Goal: Task Accomplishment & Management: Manage account settings

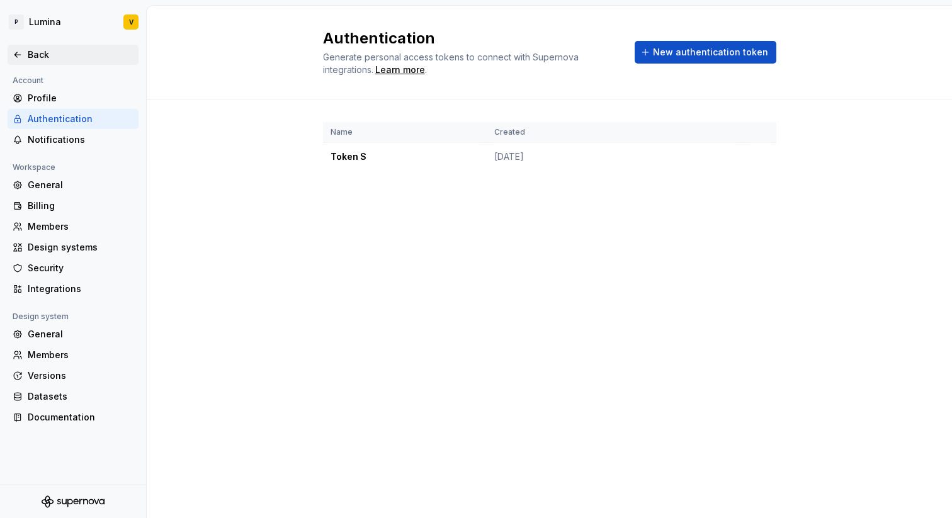
click at [50, 54] on div "Back" at bounding box center [81, 55] width 106 height 13
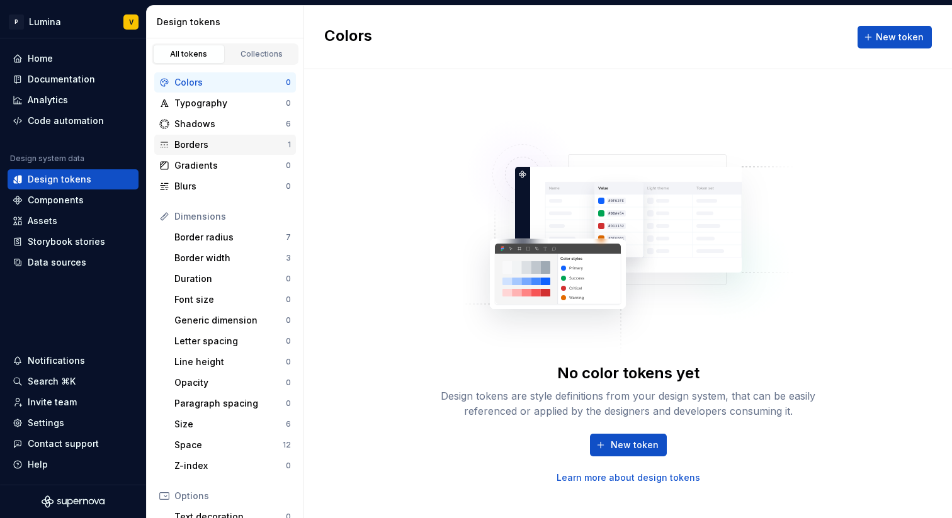
click at [205, 149] on div "Borders" at bounding box center [230, 145] width 113 height 13
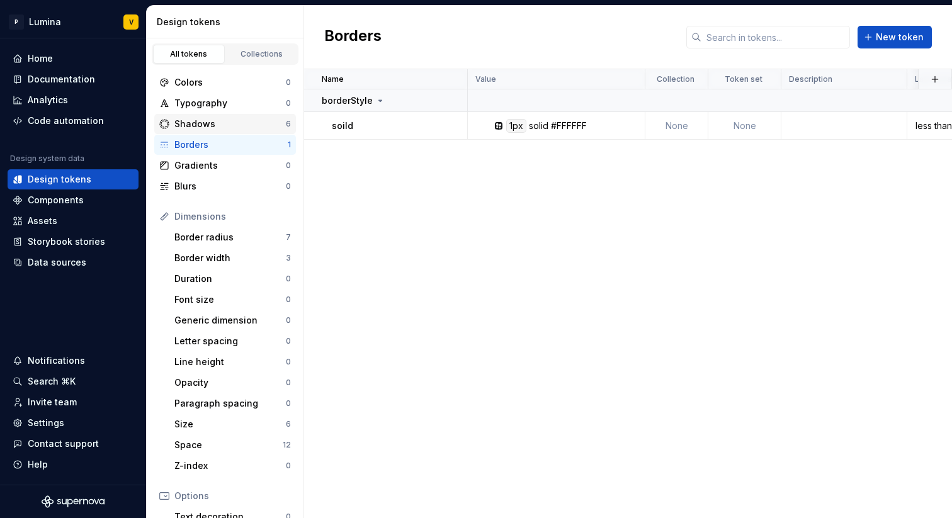
click at [213, 122] on div "Shadows" at bounding box center [230, 124] width 112 height 13
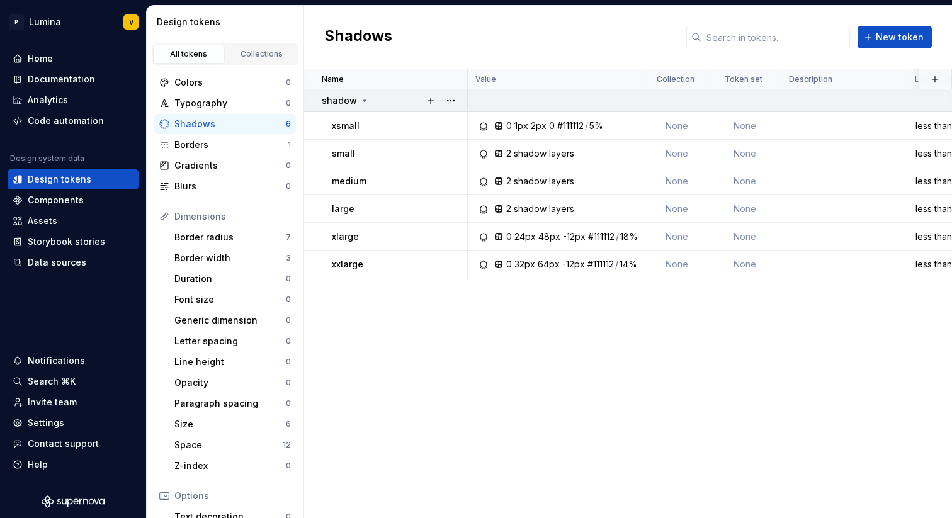
click at [360, 100] on icon at bounding box center [365, 101] width 10 height 10
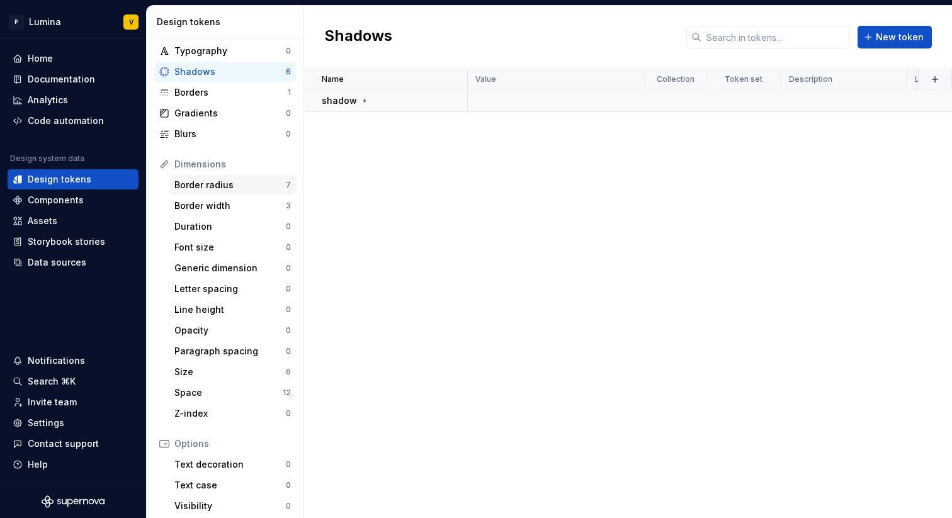
scroll to position [73, 0]
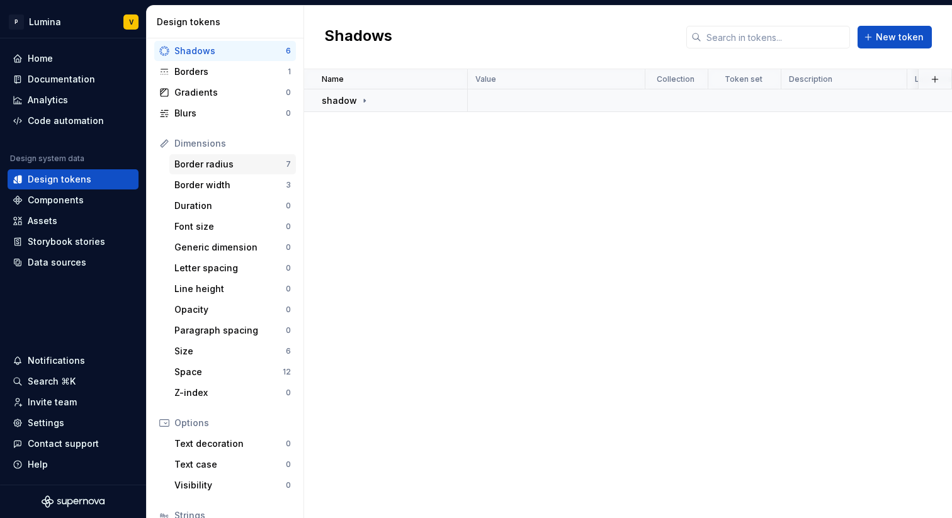
click at [250, 158] on div "Border radius" at bounding box center [230, 164] width 112 height 13
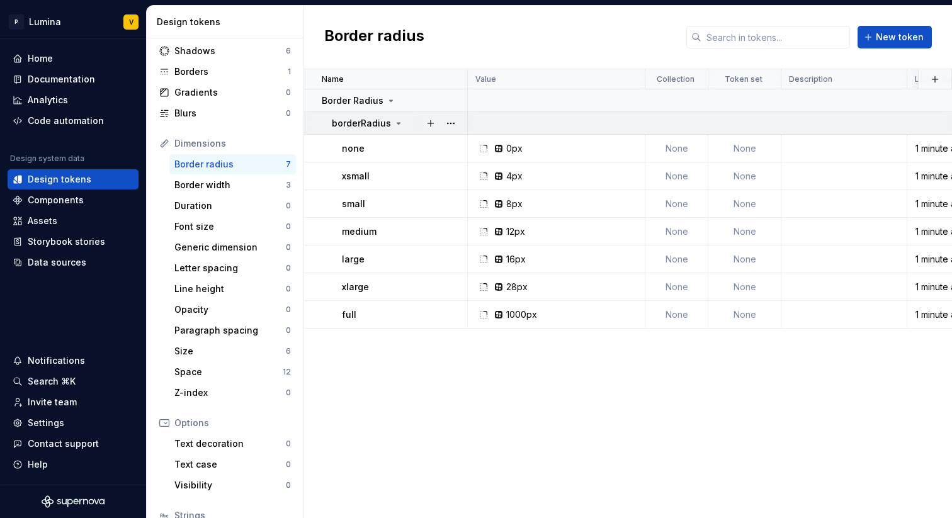
click at [394, 121] on icon at bounding box center [399, 123] width 10 height 10
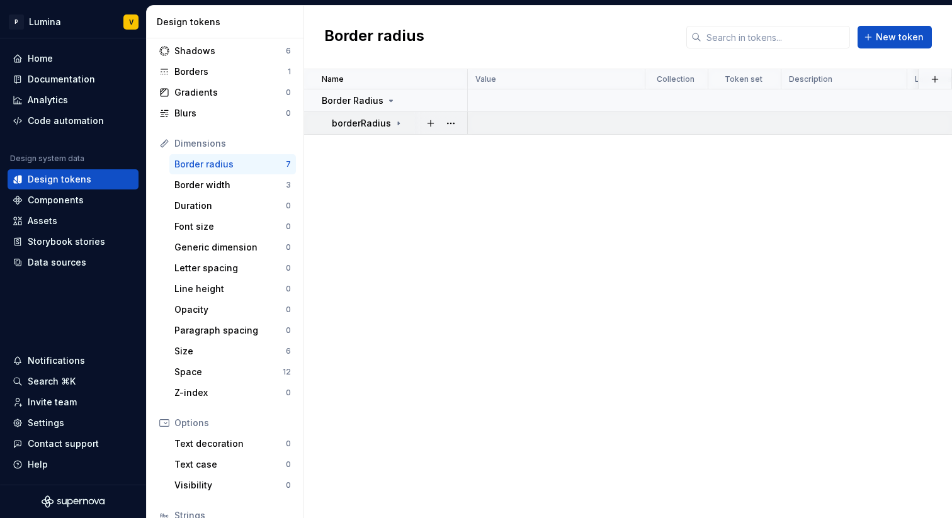
click at [394, 121] on icon at bounding box center [399, 123] width 10 height 10
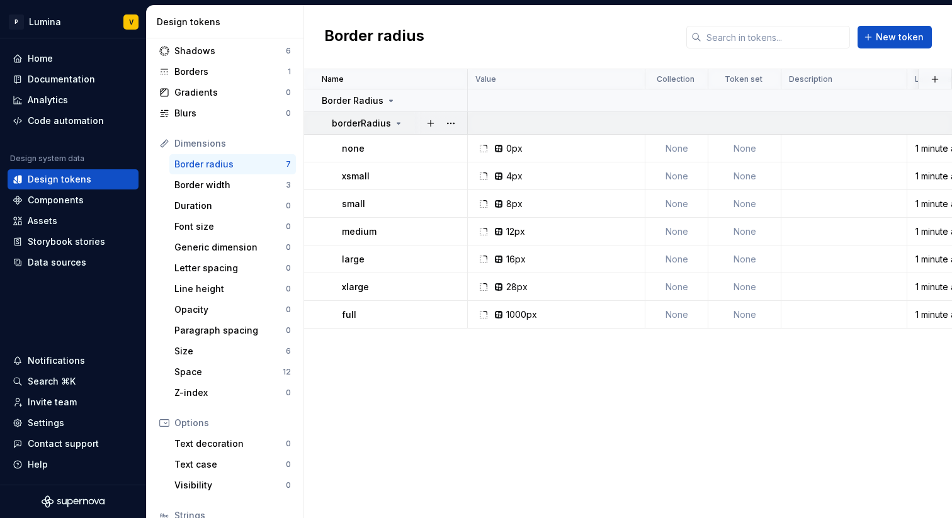
click at [394, 121] on icon at bounding box center [399, 123] width 10 height 10
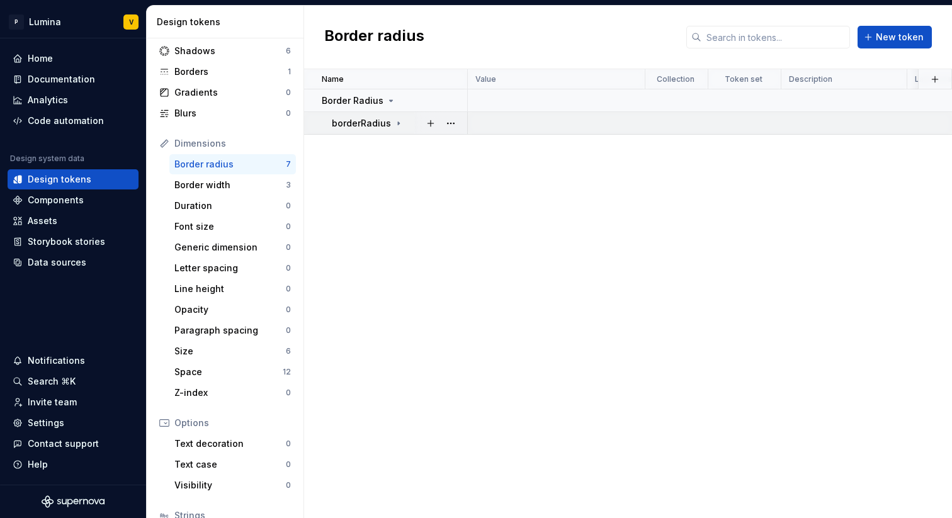
click at [390, 123] on div "borderRadius" at bounding box center [368, 123] width 72 height 13
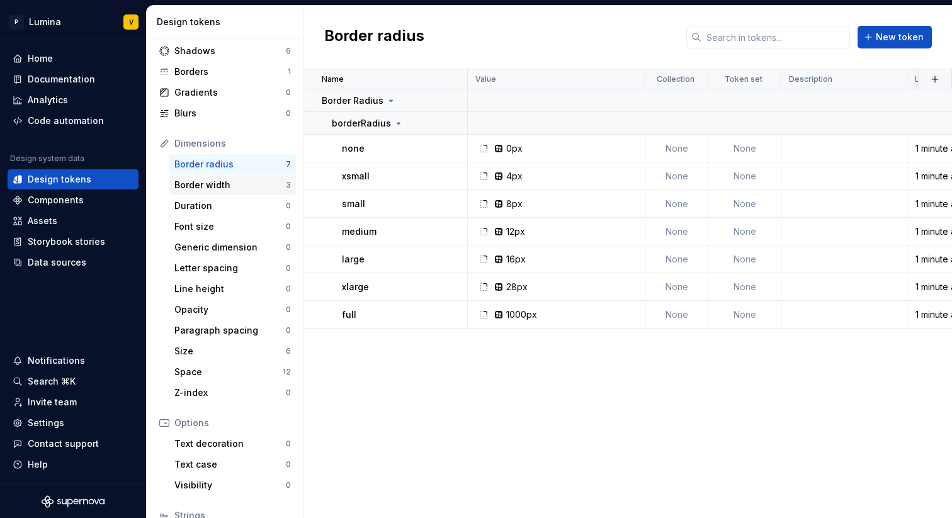
click at [259, 186] on div "Border width" at bounding box center [230, 185] width 112 height 13
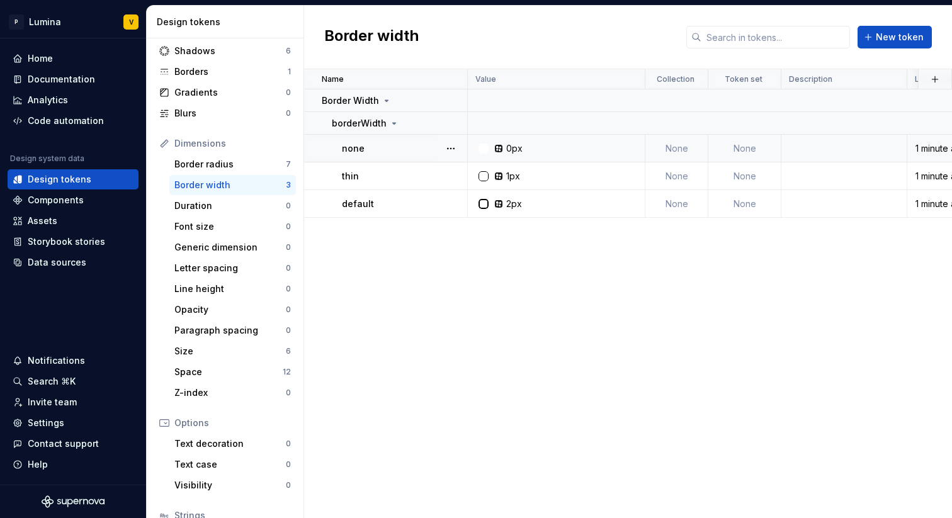
click at [597, 149] on td "None" at bounding box center [677, 149] width 63 height 28
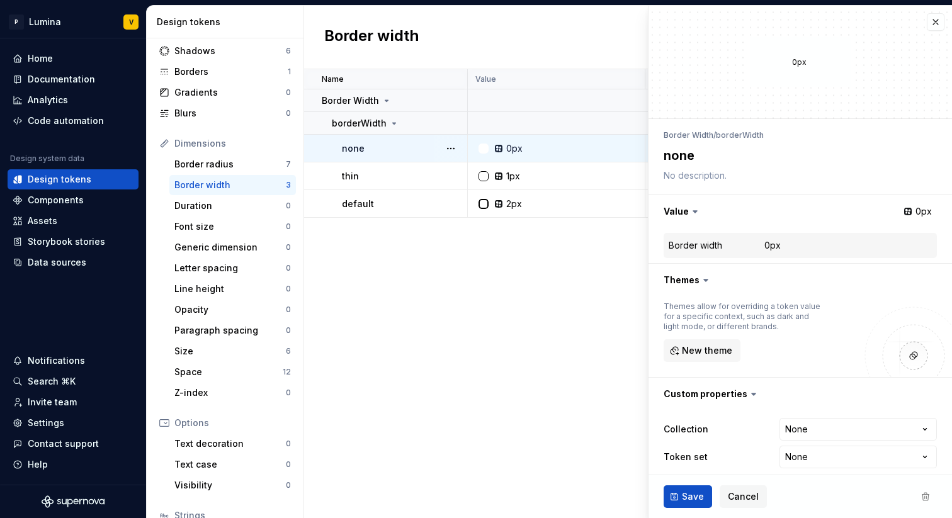
type textarea "*"
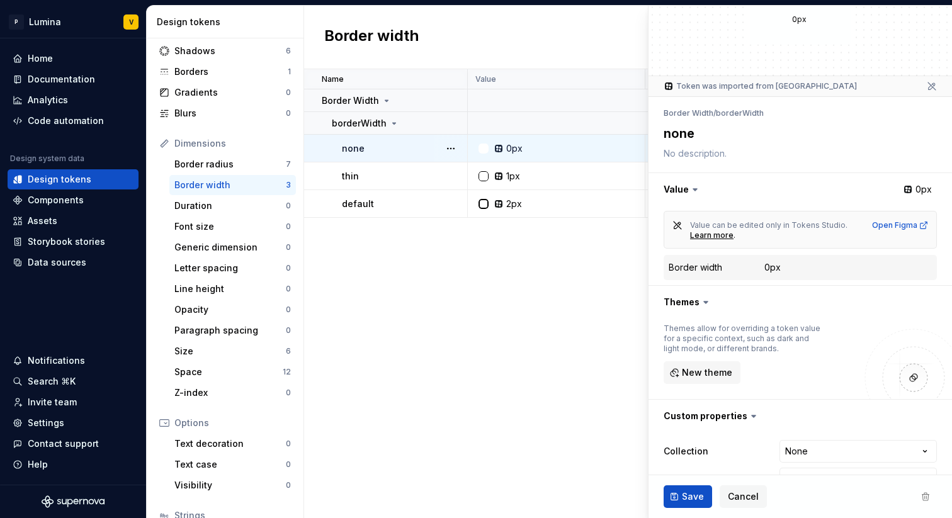
scroll to position [74, 0]
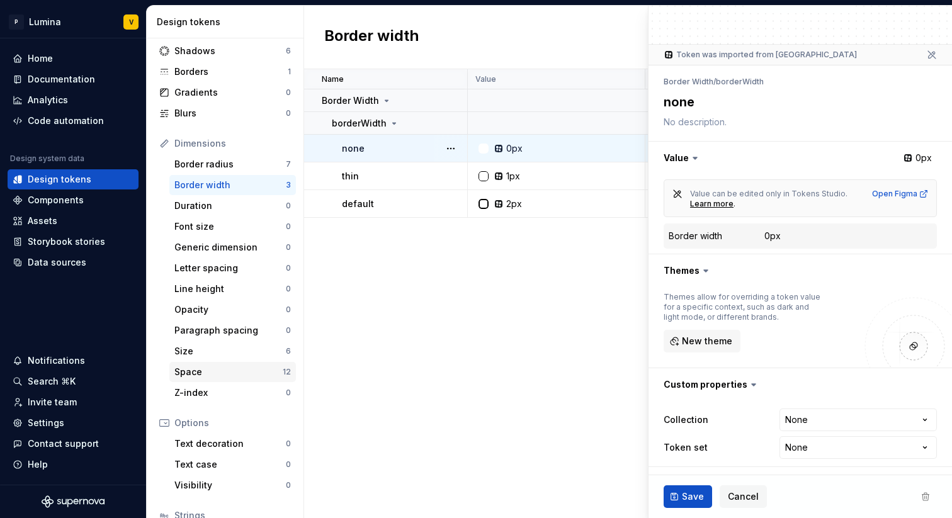
click at [270, 370] on div "Space" at bounding box center [228, 372] width 108 height 13
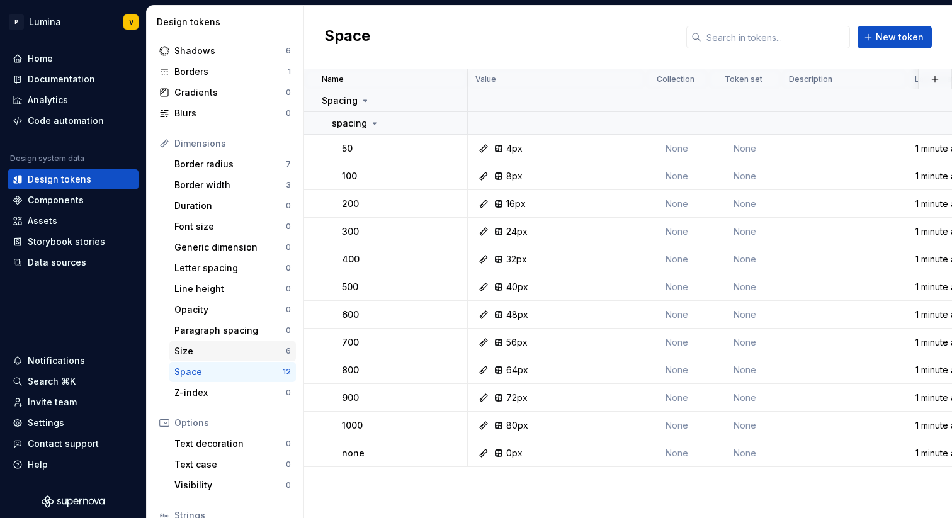
click at [269, 353] on div "Size" at bounding box center [230, 351] width 112 height 13
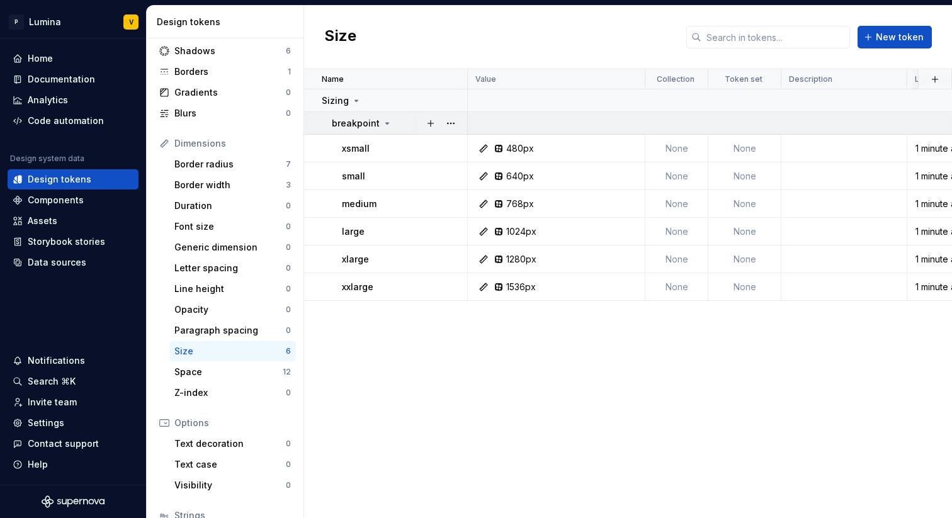
click at [382, 123] on icon at bounding box center [387, 123] width 10 height 10
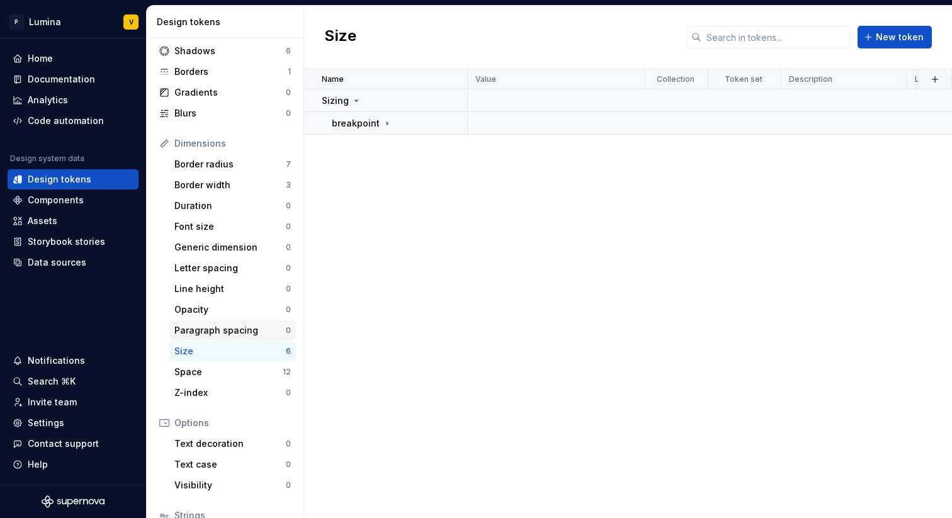
scroll to position [171, 0]
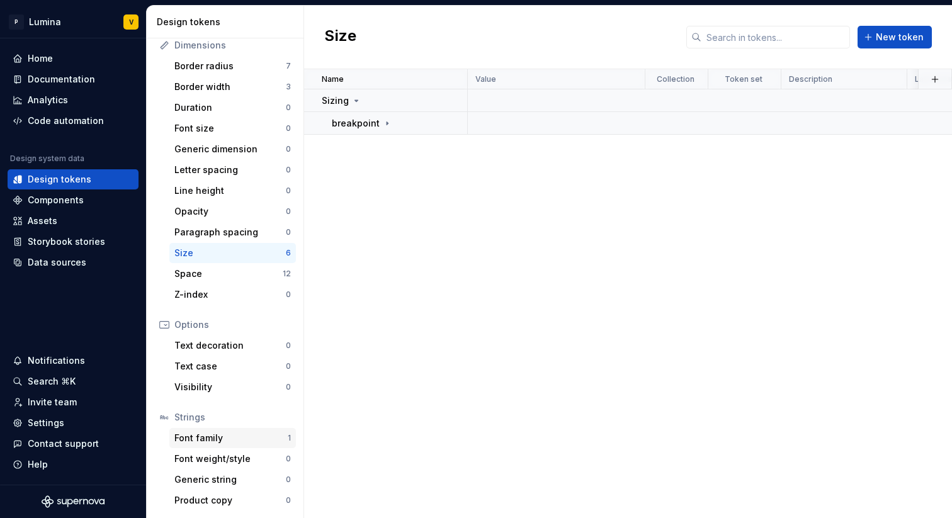
click at [219, 435] on div "Font family" at bounding box center [230, 438] width 113 height 13
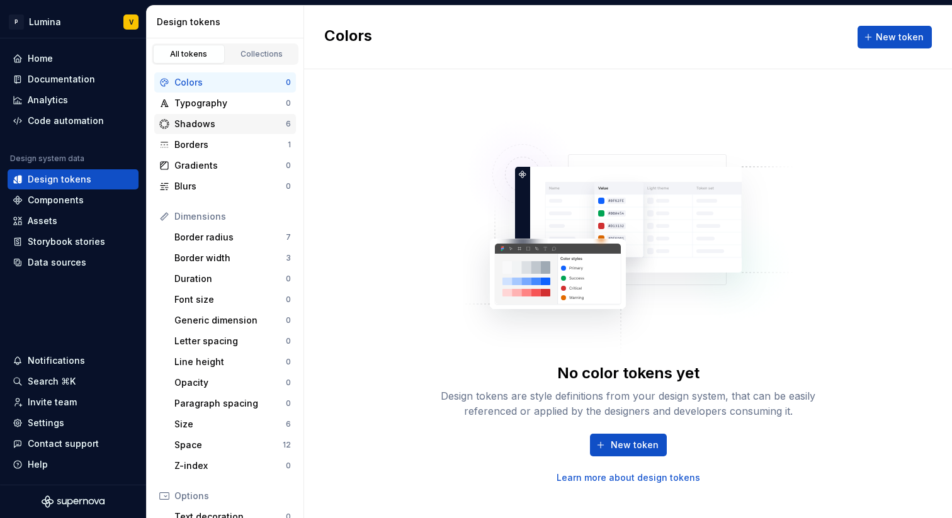
click at [245, 125] on div "Shadows" at bounding box center [230, 124] width 112 height 13
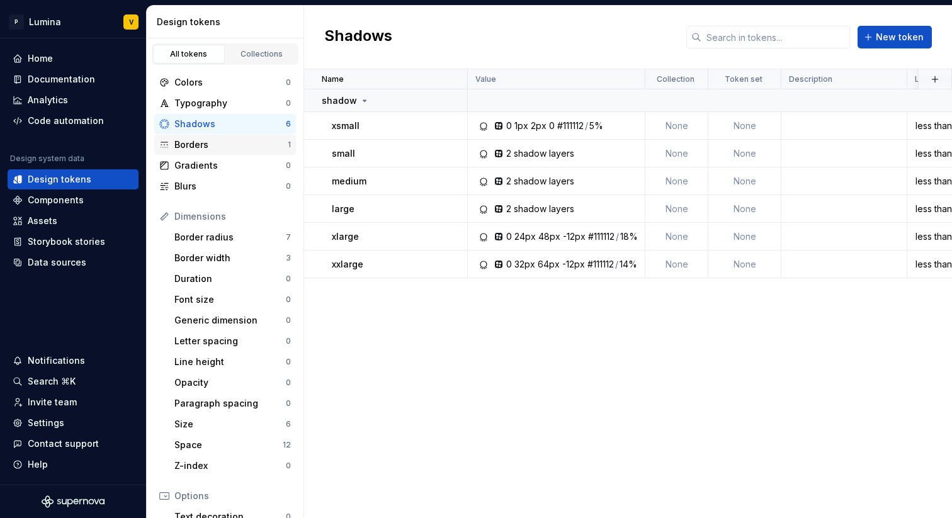
click at [224, 143] on div "Borders" at bounding box center [230, 145] width 113 height 13
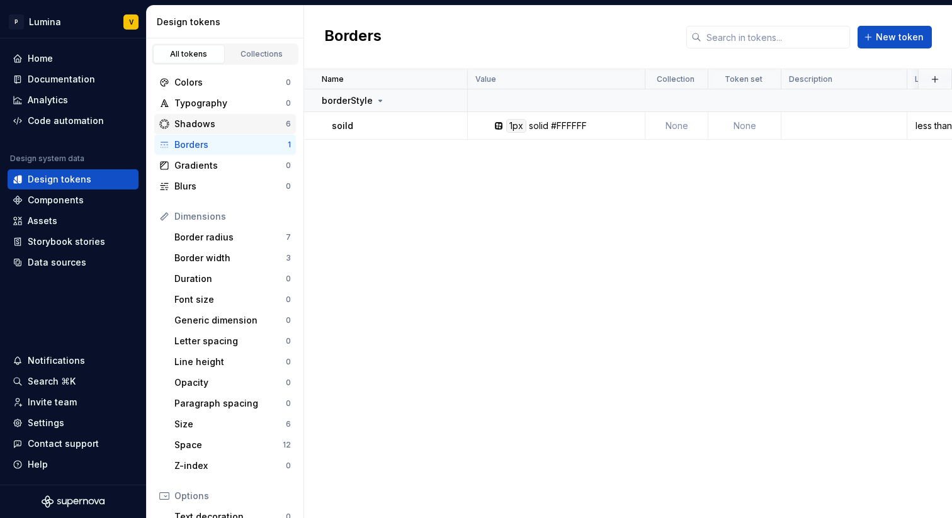
click at [229, 118] on div "Shadows" at bounding box center [230, 124] width 112 height 13
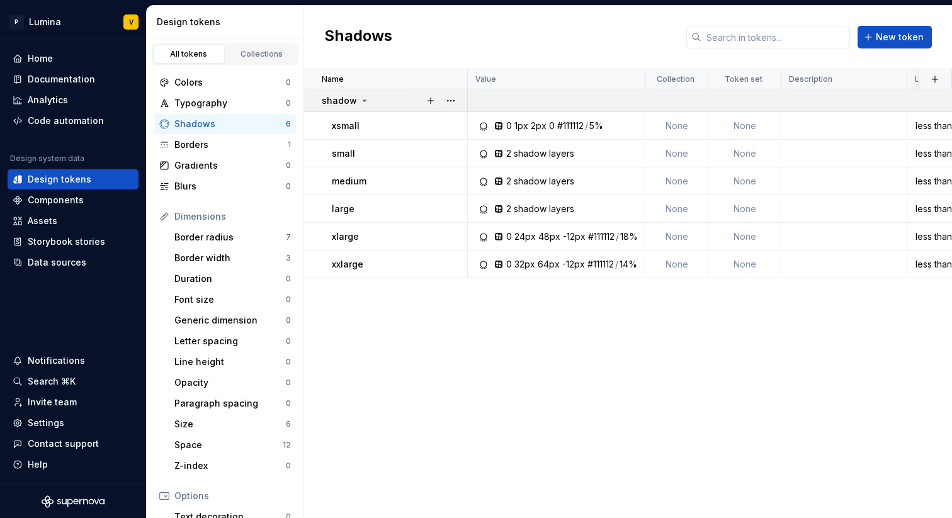
click at [360, 99] on icon at bounding box center [365, 101] width 10 height 10
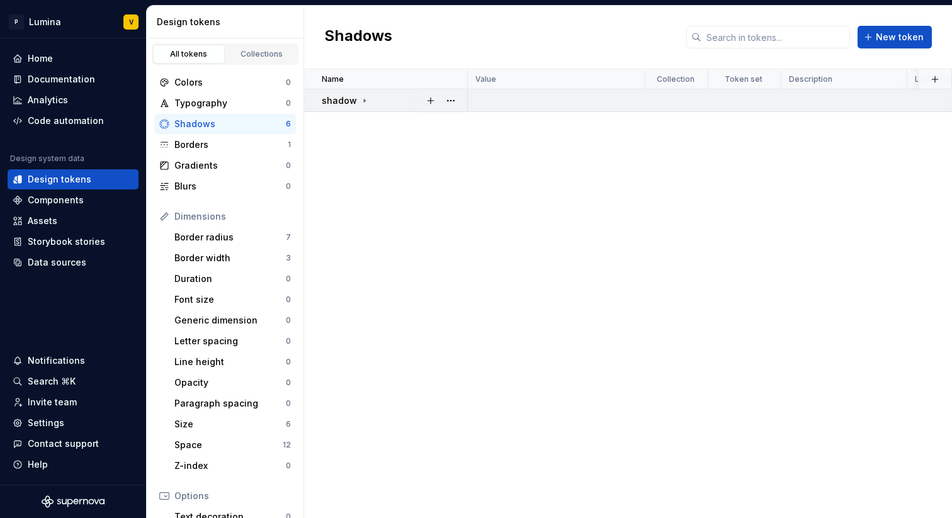
click at [360, 99] on icon at bounding box center [365, 101] width 10 height 10
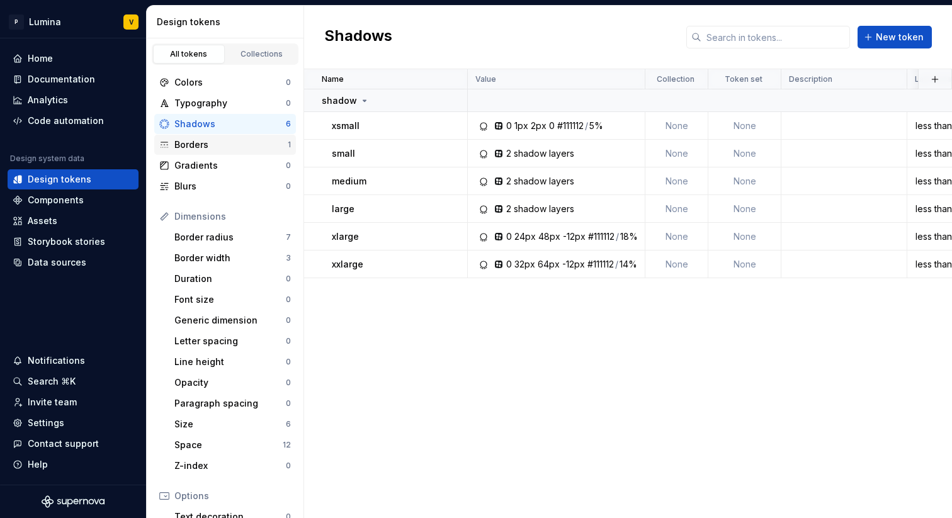
click at [255, 144] on div "Borders" at bounding box center [230, 145] width 113 height 13
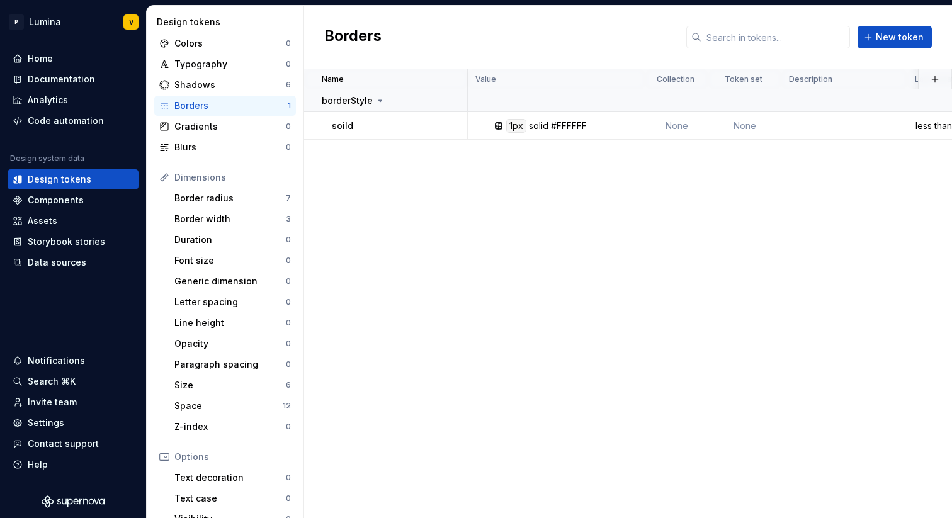
scroll to position [50, 0]
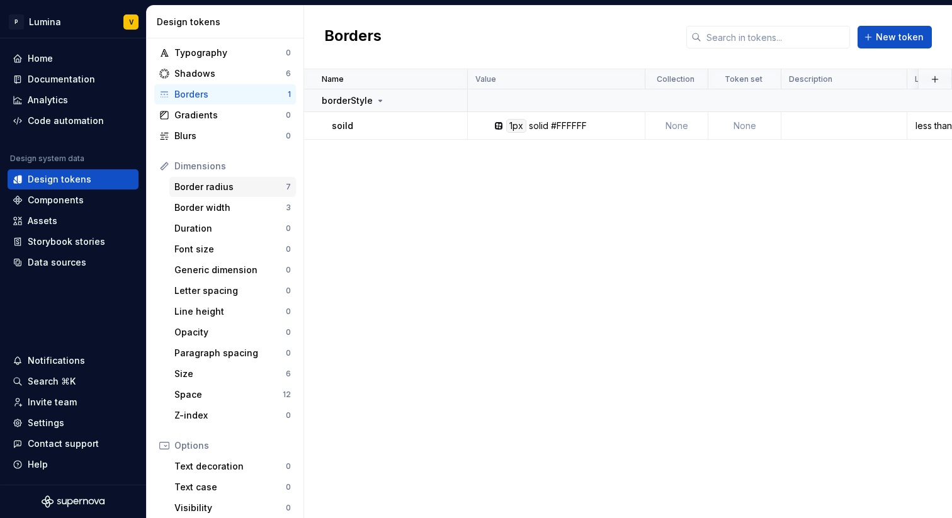
click at [234, 188] on div "Border radius" at bounding box center [230, 187] width 112 height 13
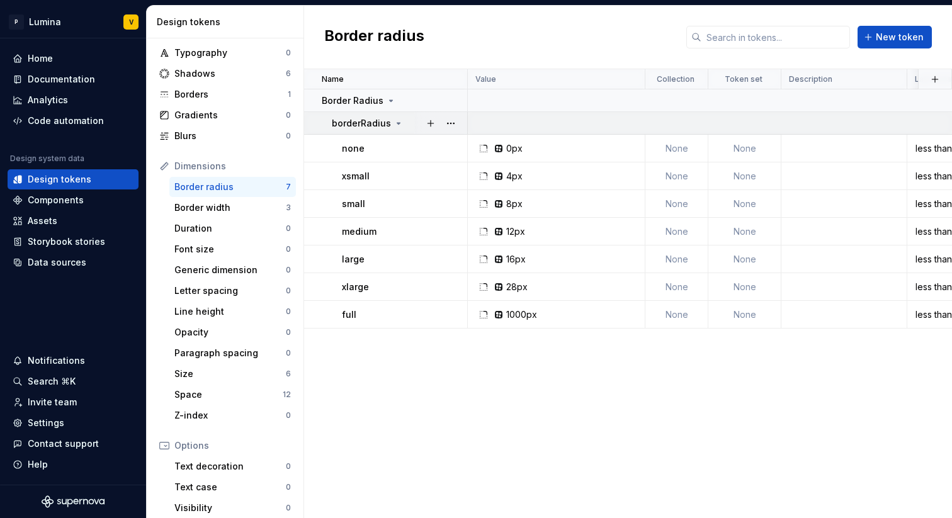
click at [386, 123] on p "borderRadius" at bounding box center [361, 123] width 59 height 13
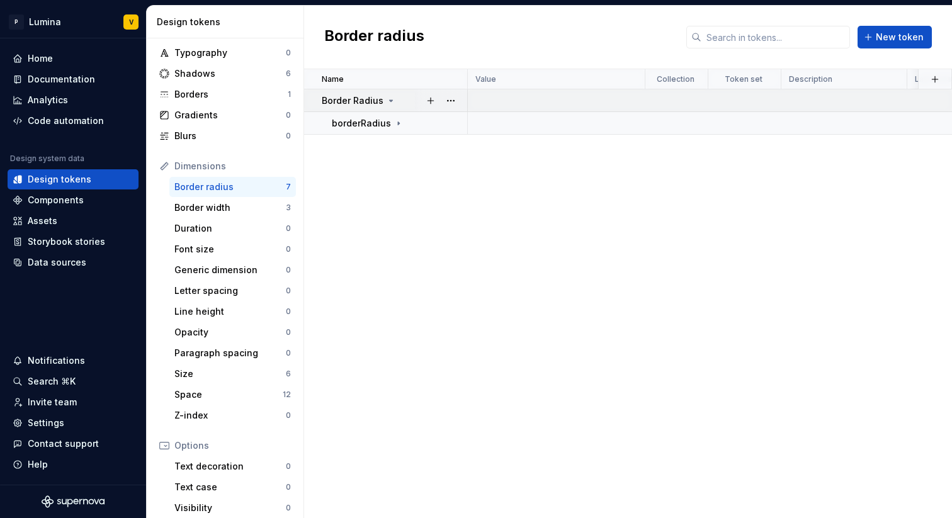
click at [387, 102] on icon at bounding box center [391, 101] width 10 height 10
